Goal: Task Accomplishment & Management: Complete application form

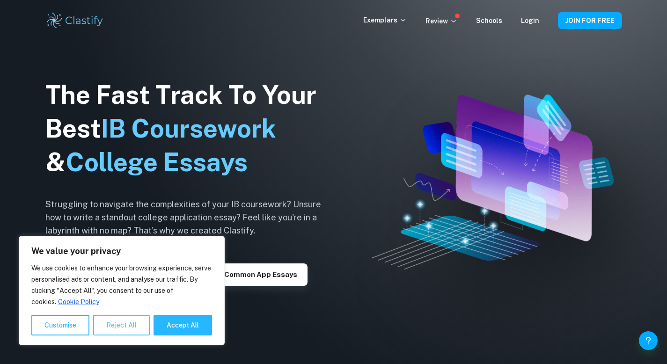
click at [131, 324] on button "Reject All" at bounding box center [121, 325] width 57 height 21
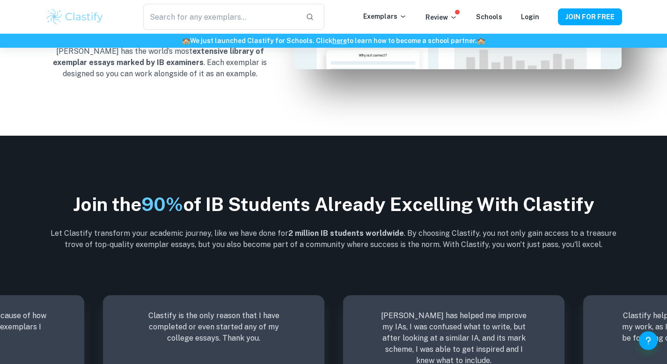
scroll to position [1168, 0]
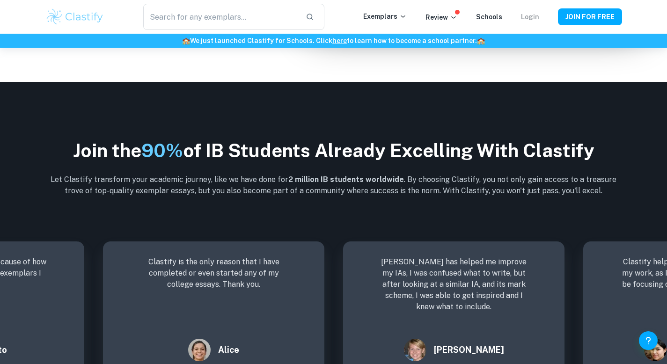
click at [535, 17] on link "Login" at bounding box center [530, 16] width 18 height 7
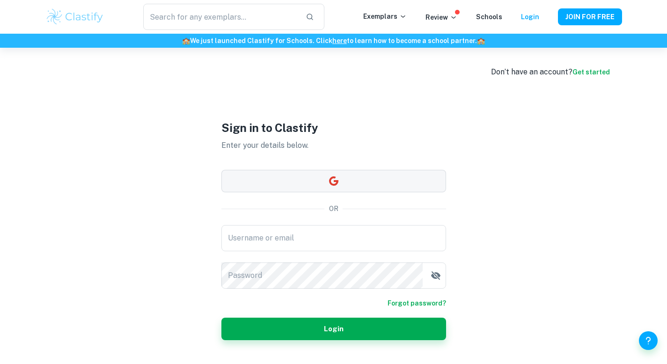
click at [359, 173] on button "button" at bounding box center [333, 181] width 225 height 22
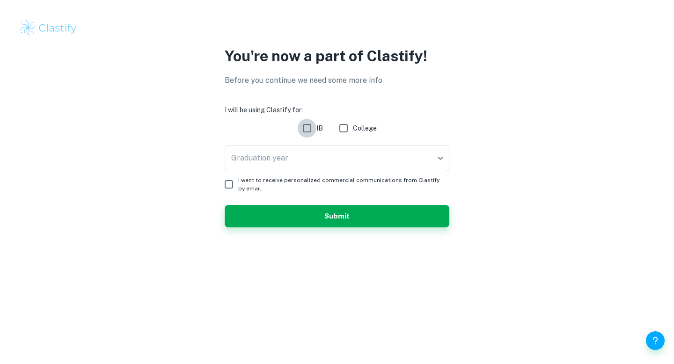
click at [306, 125] on input "IB" at bounding box center [307, 128] width 19 height 19
checkbox input "true"
click at [297, 159] on body "We value your privacy We use cookies to enhance your browsing experience, serve…" at bounding box center [337, 182] width 674 height 364
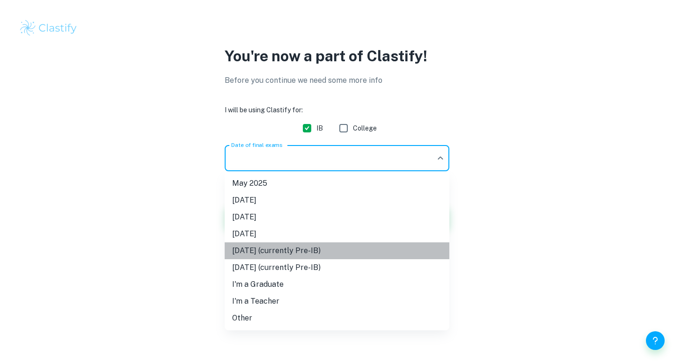
click at [301, 249] on li "May 2027 (currently Pre-IB)" at bounding box center [337, 250] width 225 height 17
type input "M27"
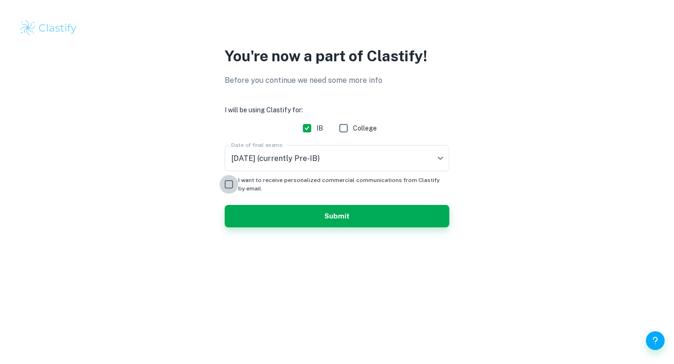
click at [224, 178] on input "I want to receive personalized commercial communications from Clastify by email." at bounding box center [228, 184] width 19 height 19
checkbox input "true"
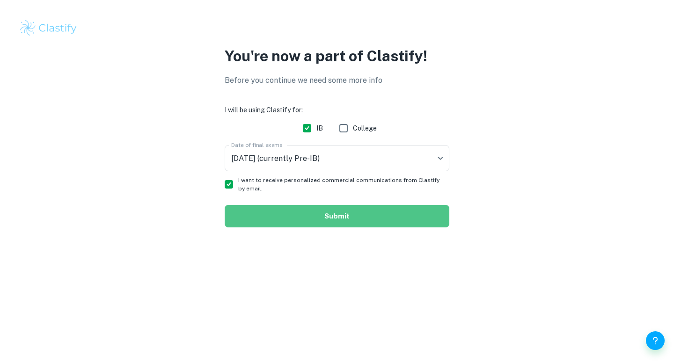
click at [282, 216] on button "Submit" at bounding box center [337, 216] width 225 height 22
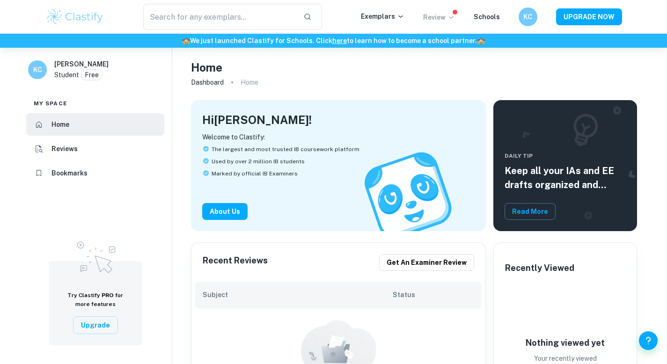
click at [442, 16] on p "Review" at bounding box center [439, 17] width 32 height 10
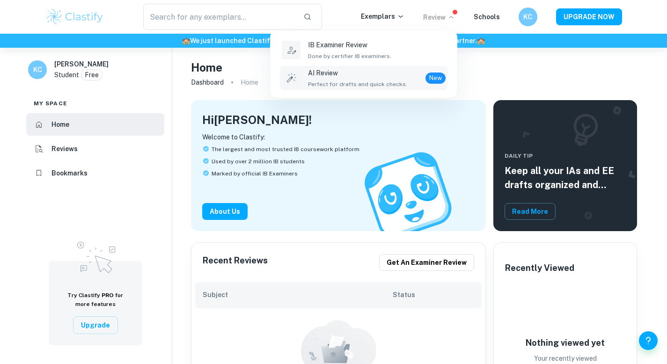
click at [383, 81] on span "Perfect for drafts and quick checks." at bounding box center [357, 84] width 99 height 8
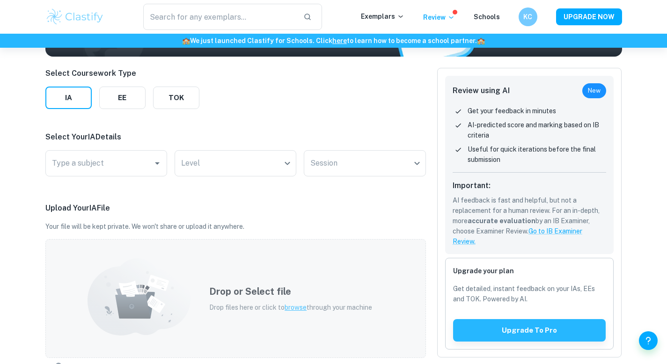
scroll to position [105, 0]
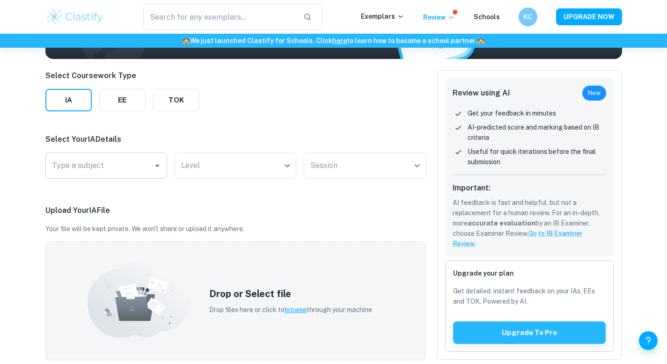
click at [142, 169] on input "Type a subject" at bounding box center [99, 166] width 99 height 18
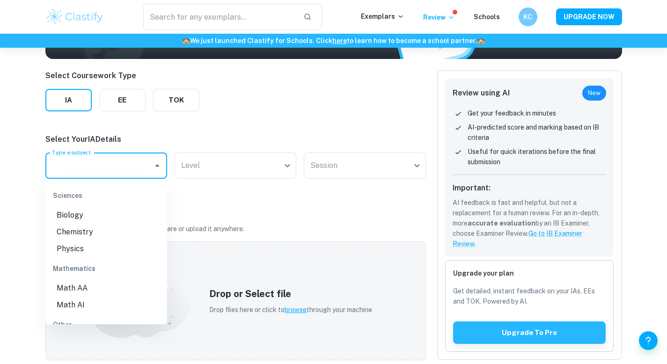
scroll to position [285, 0]
click at [93, 211] on li "Biology" at bounding box center [106, 214] width 122 height 17
type input "Biology"
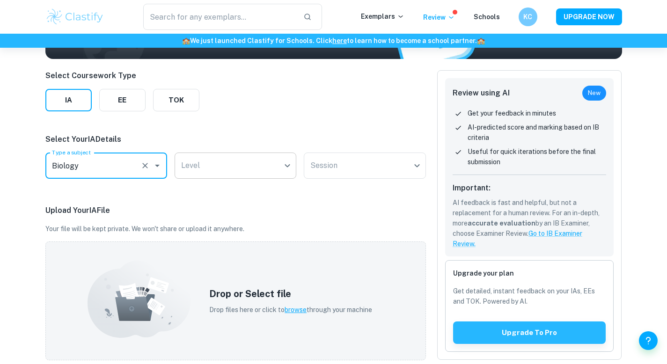
click at [214, 169] on body "We value your privacy We use cookies to enhance your browsing experience, serve…" at bounding box center [333, 125] width 667 height 364
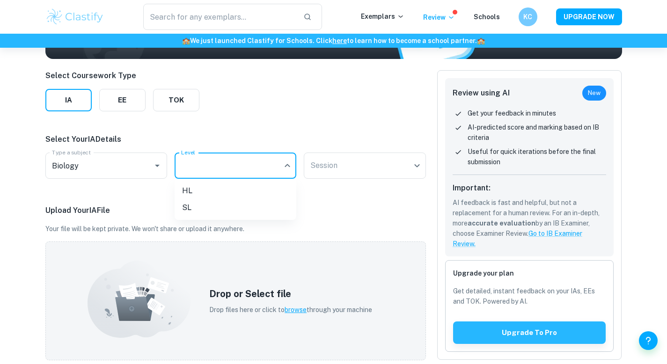
click at [214, 191] on li "HL" at bounding box center [236, 190] width 122 height 17
type input "HL"
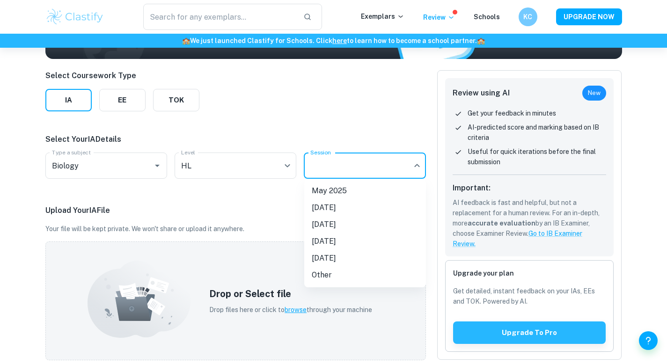
click at [345, 175] on body "We value your privacy We use cookies to enhance your browsing experience, serve…" at bounding box center [333, 125] width 667 height 364
click at [342, 255] on li "May 2027" at bounding box center [365, 258] width 122 height 17
type input "M27"
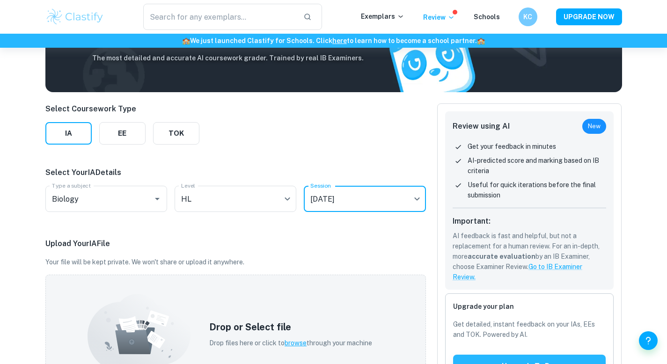
scroll to position [71, 0]
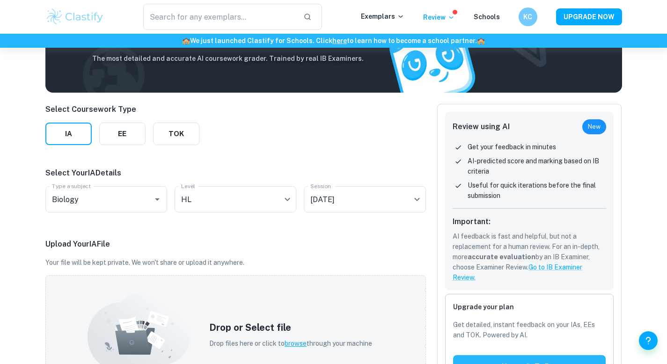
click at [223, 146] on div "Select Coursework Type IA EE TOK Select Your IA Details Type a subject Biology …" at bounding box center [235, 332] width 380 height 456
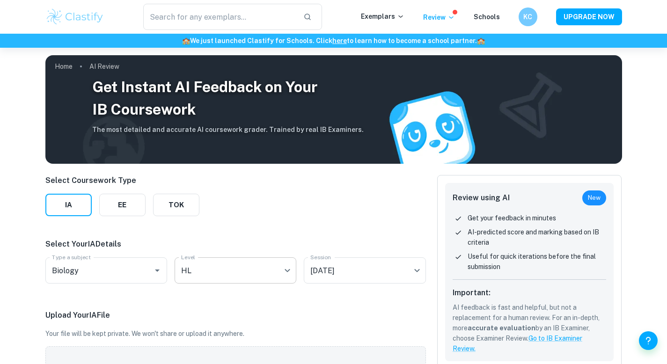
scroll to position [0, 0]
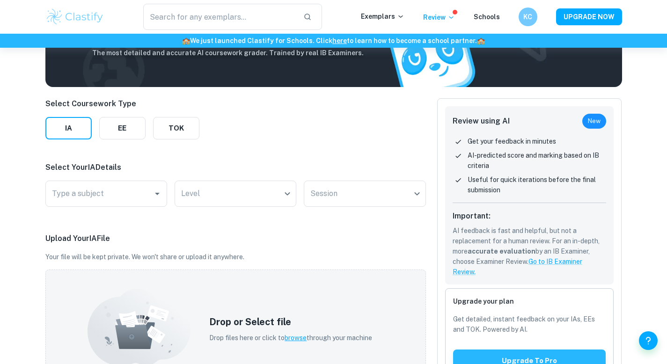
scroll to position [83, 0]
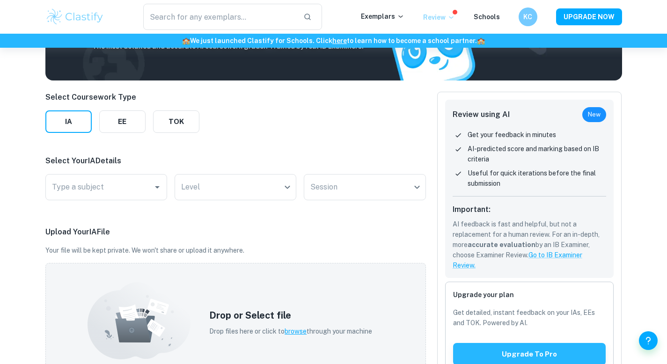
click at [440, 20] on p "Review" at bounding box center [439, 17] width 32 height 10
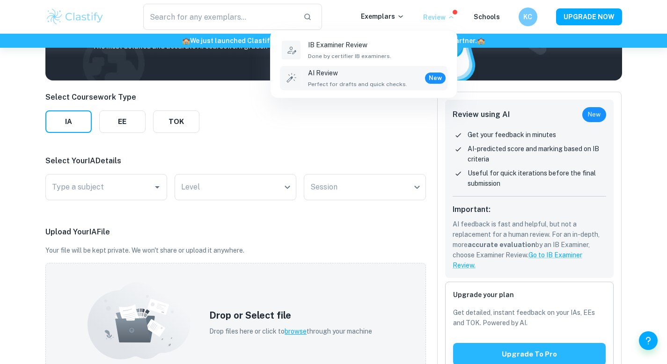
click at [384, 16] on div at bounding box center [333, 182] width 667 height 364
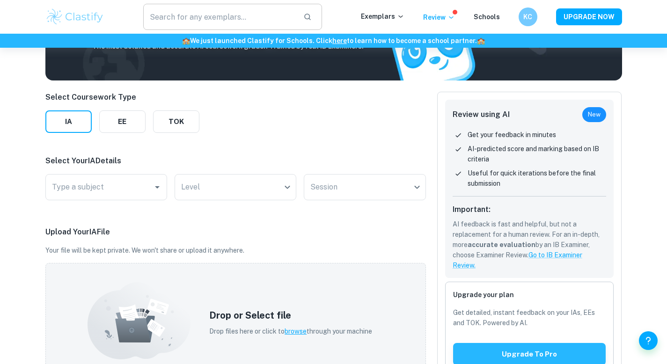
click at [274, 15] on input "text" at bounding box center [219, 17] width 153 height 26
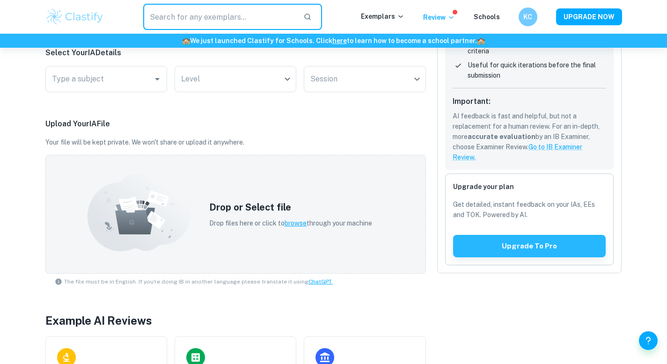
scroll to position [277, 0]
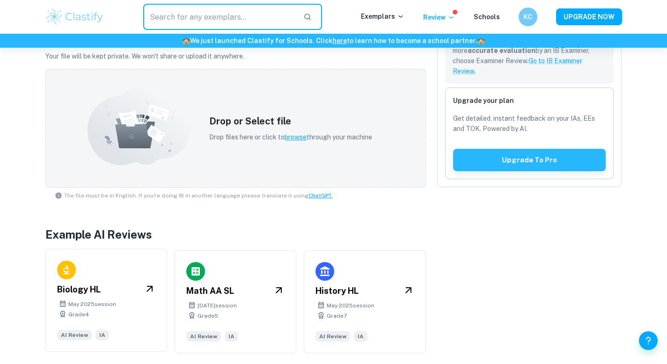
click at [146, 289] on icon at bounding box center [149, 288] width 11 height 11
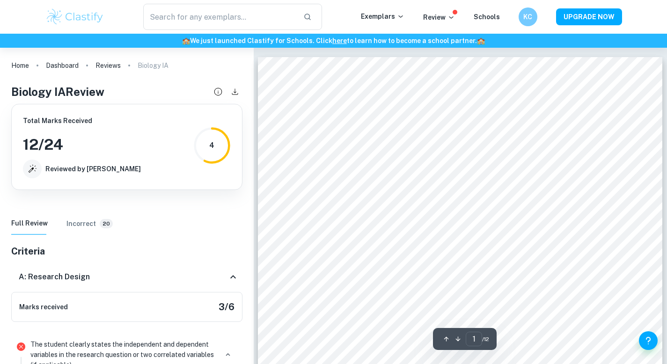
click at [204, 149] on div "4" at bounding box center [211, 145] width 37 height 37
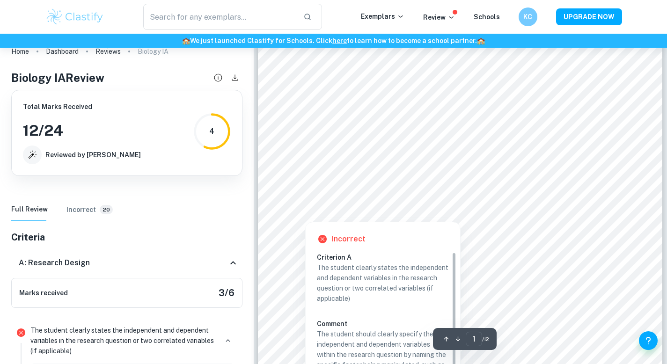
scroll to position [28, 0]
click at [484, 203] on div at bounding box center [458, 202] width 322 height 16
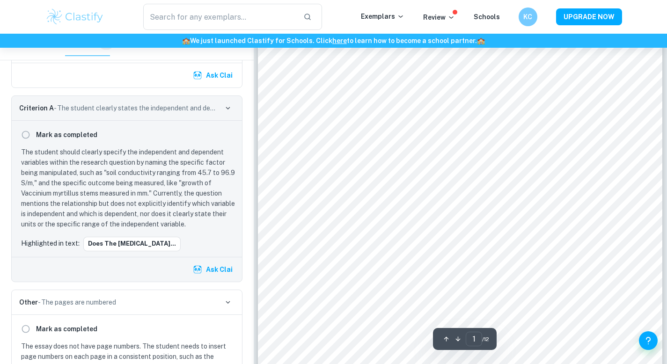
scroll to position [0, 0]
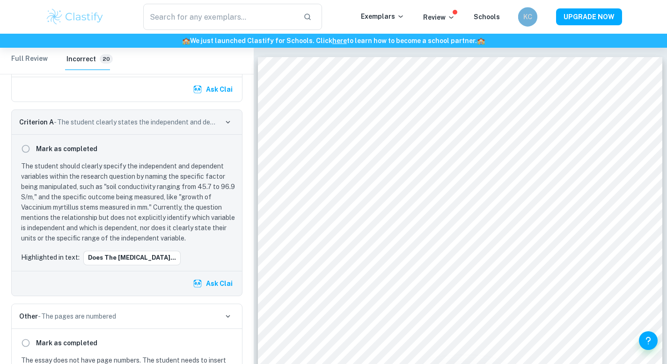
click at [532, 14] on h6 "KC" at bounding box center [527, 17] width 11 height 11
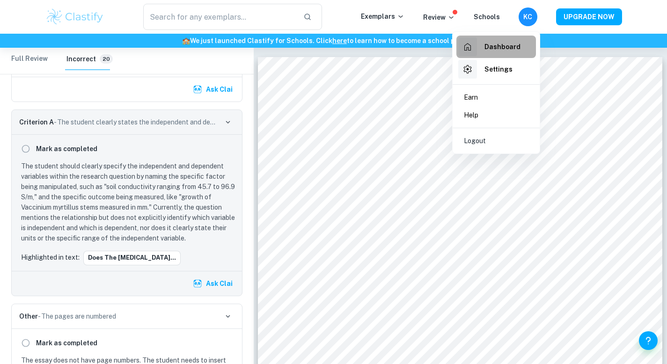
click at [519, 44] on li "Dashboard" at bounding box center [496, 47] width 80 height 22
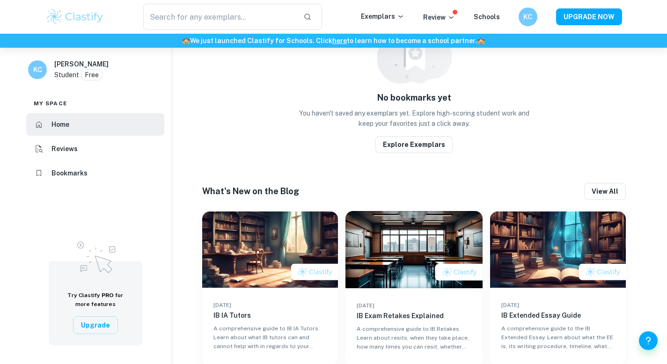
scroll to position [462, 0]
